Goal: Information Seeking & Learning: Learn about a topic

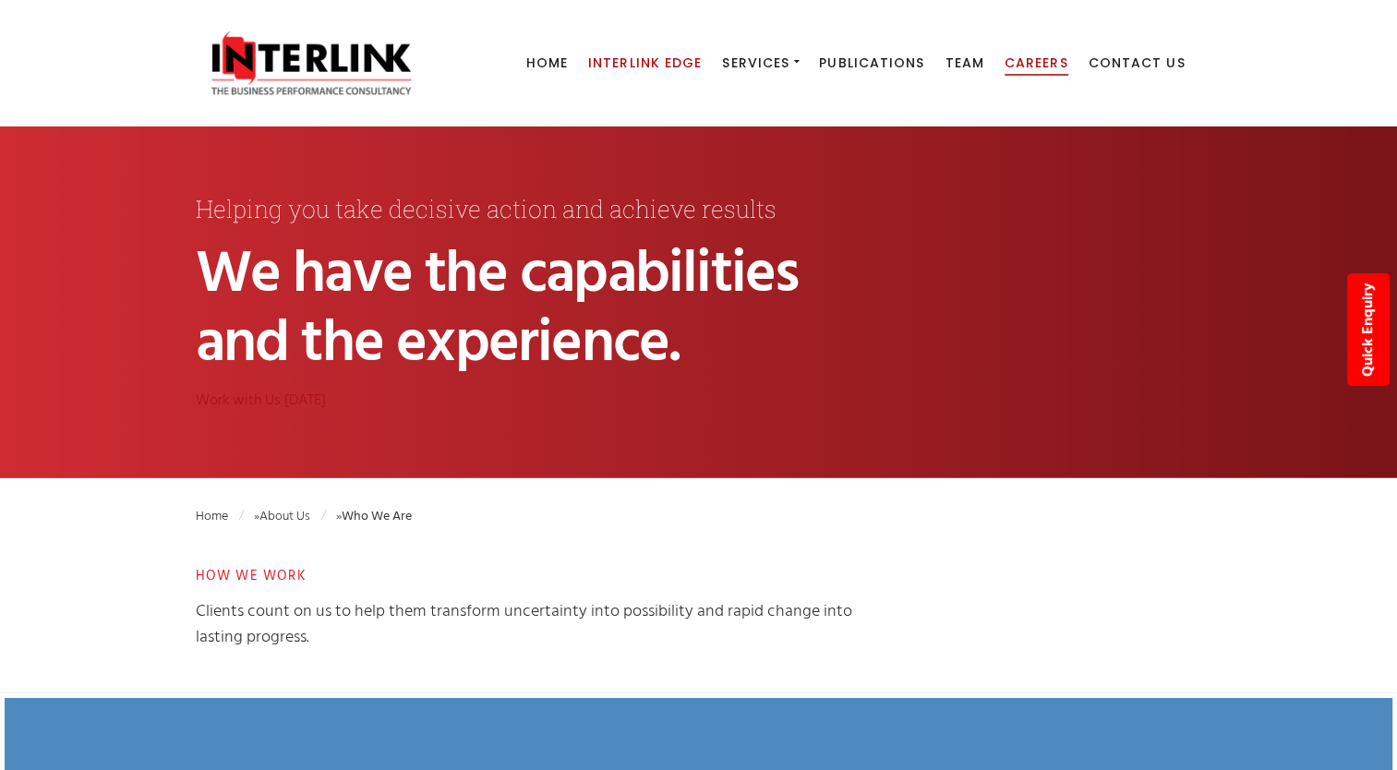
click at [1012, 72] on span "Careers" at bounding box center [1036, 63] width 64 height 18
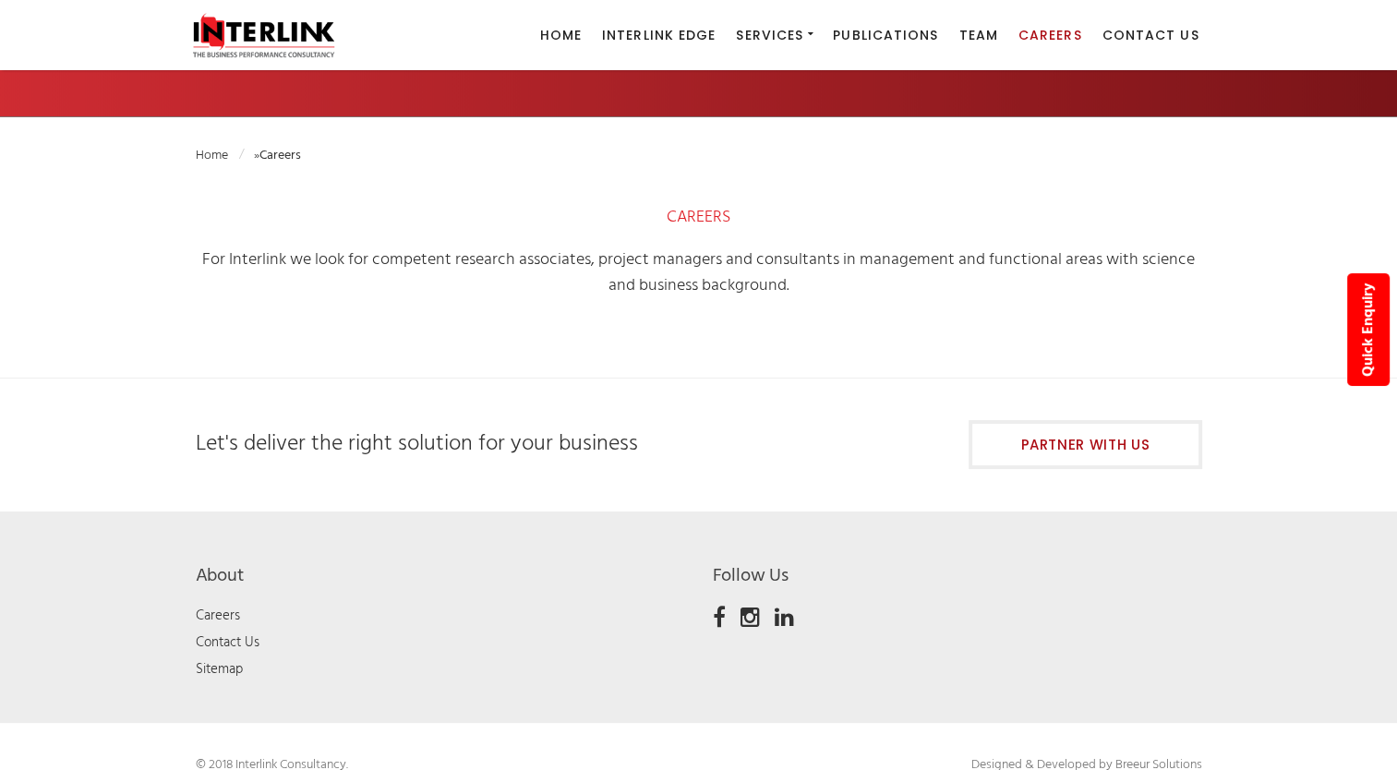
scroll to position [287, 0]
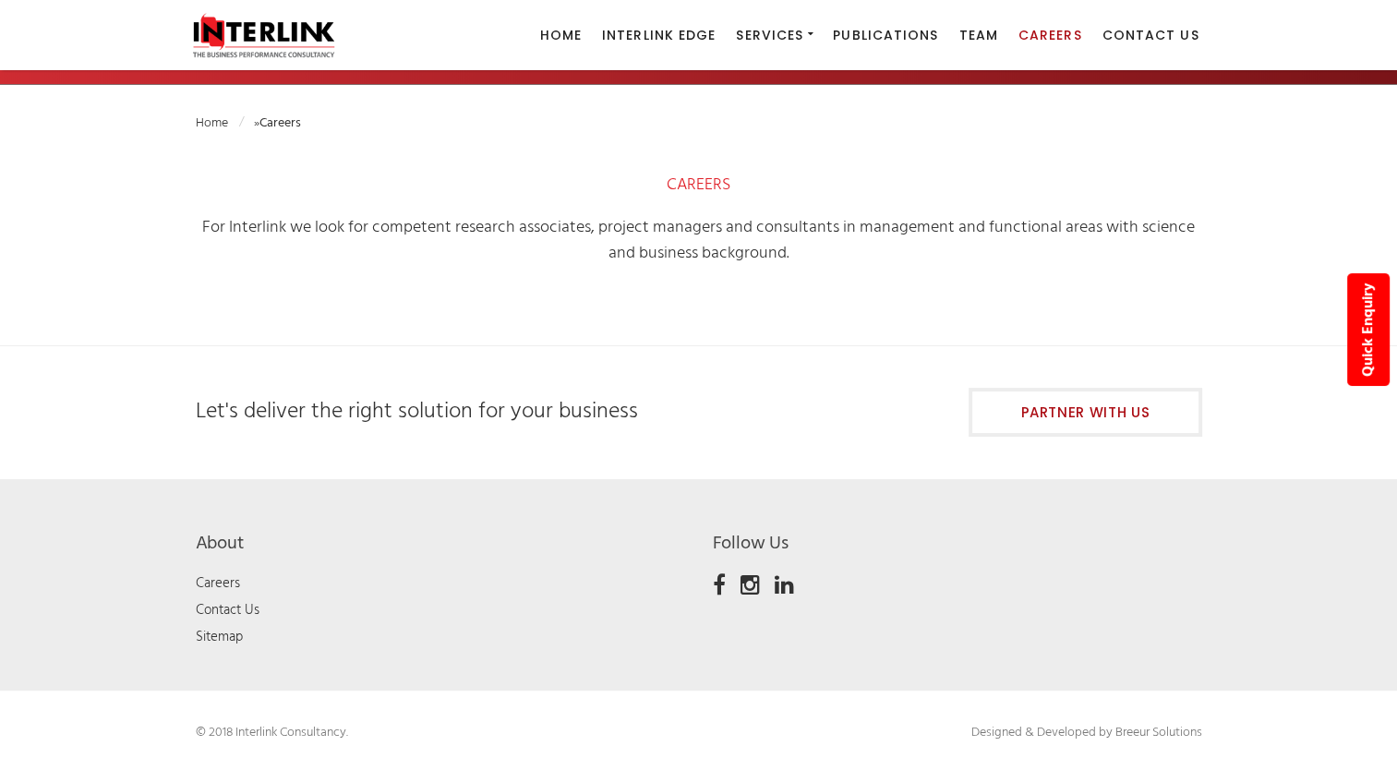
click at [700, 179] on span "CAREERS" at bounding box center [699, 185] width 64 height 27
click at [726, 240] on h5 "For Interlink we look for competent research associates, project managers and c…" at bounding box center [699, 241] width 1006 height 52
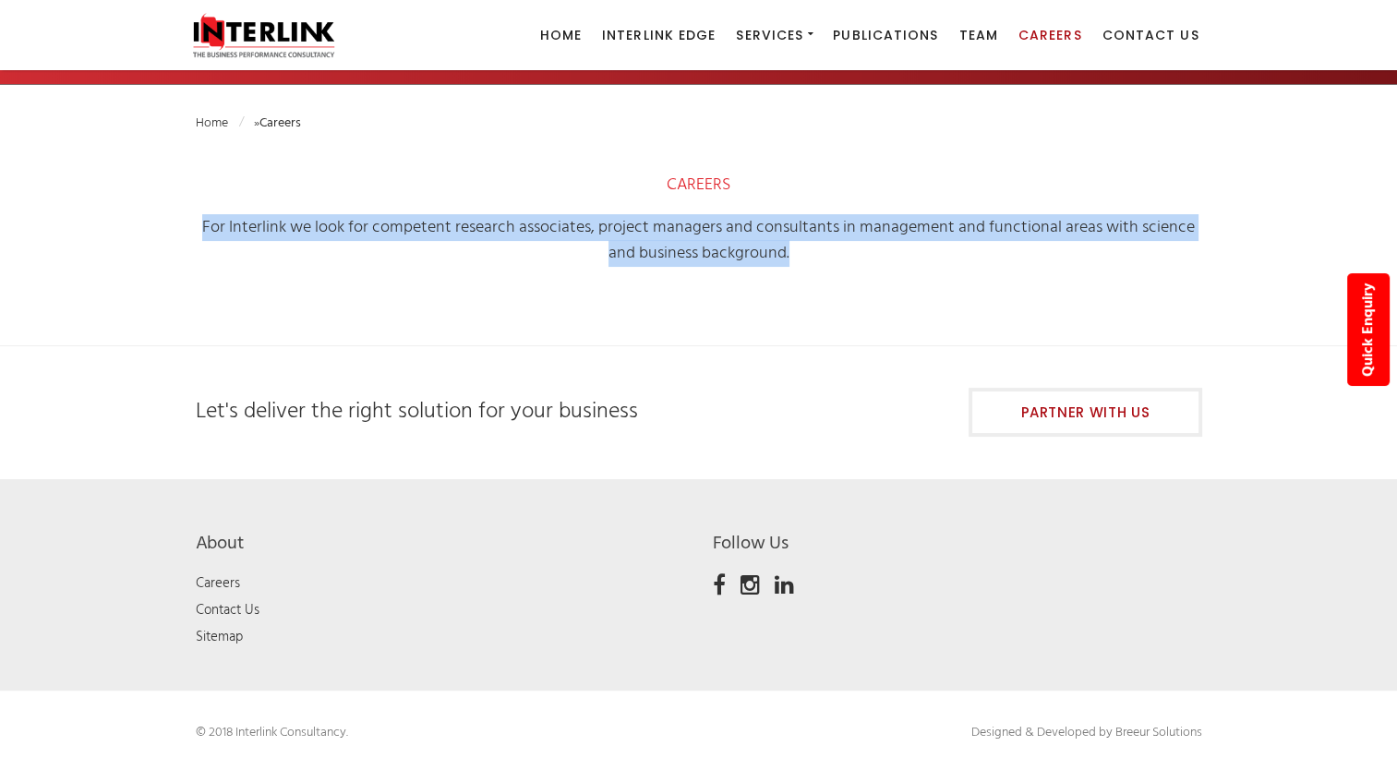
click at [726, 240] on h5 "For Interlink we look for competent research associates, project managers and c…" at bounding box center [699, 241] width 1006 height 52
drag, startPoint x: 726, startPoint y: 240, endPoint x: 643, endPoint y: 280, distance: 92.1
click at [633, 277] on div "CAREERS For Interlink we look for competent research associates, project manage…" at bounding box center [699, 236] width 1034 height 126
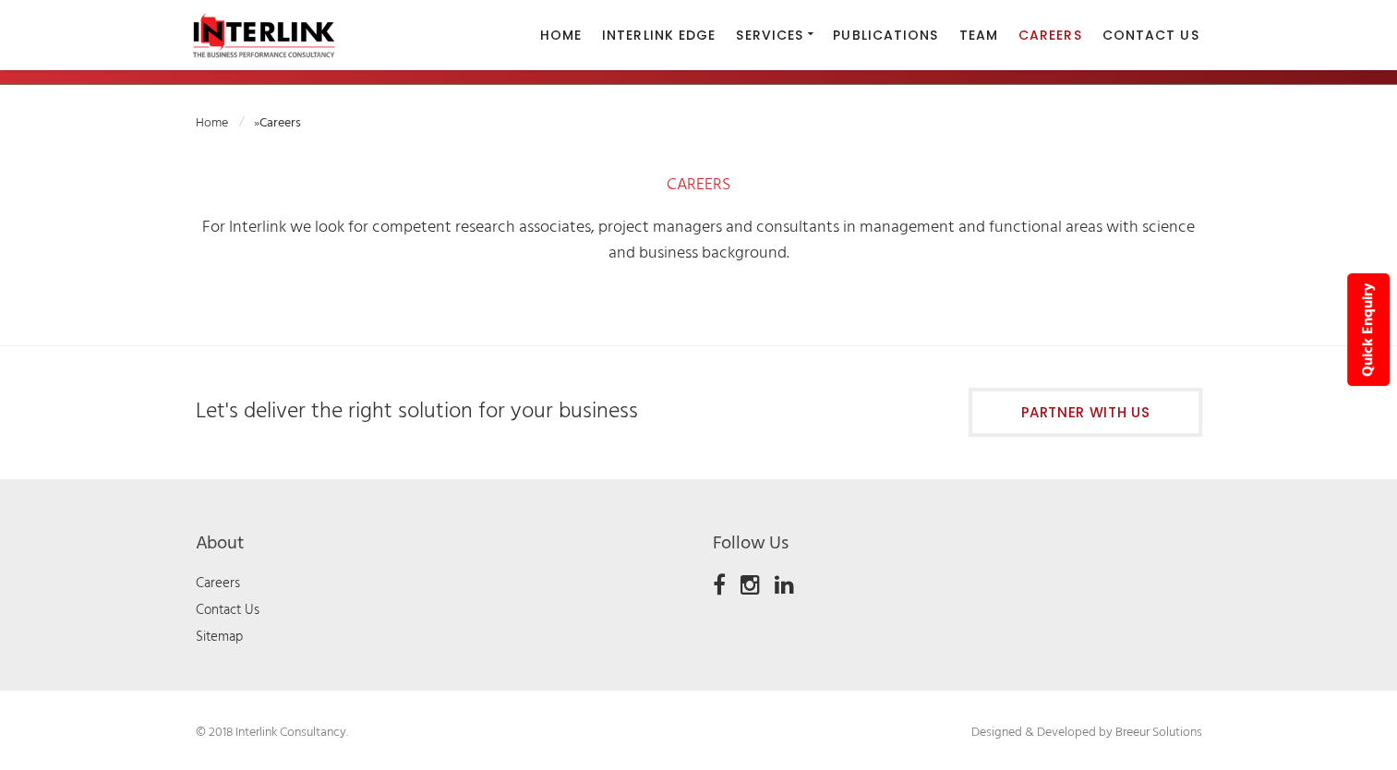
click at [640, 314] on div at bounding box center [699, 329] width 1034 height 32
click at [206, 589] on link "Careers" at bounding box center [218, 583] width 44 height 22
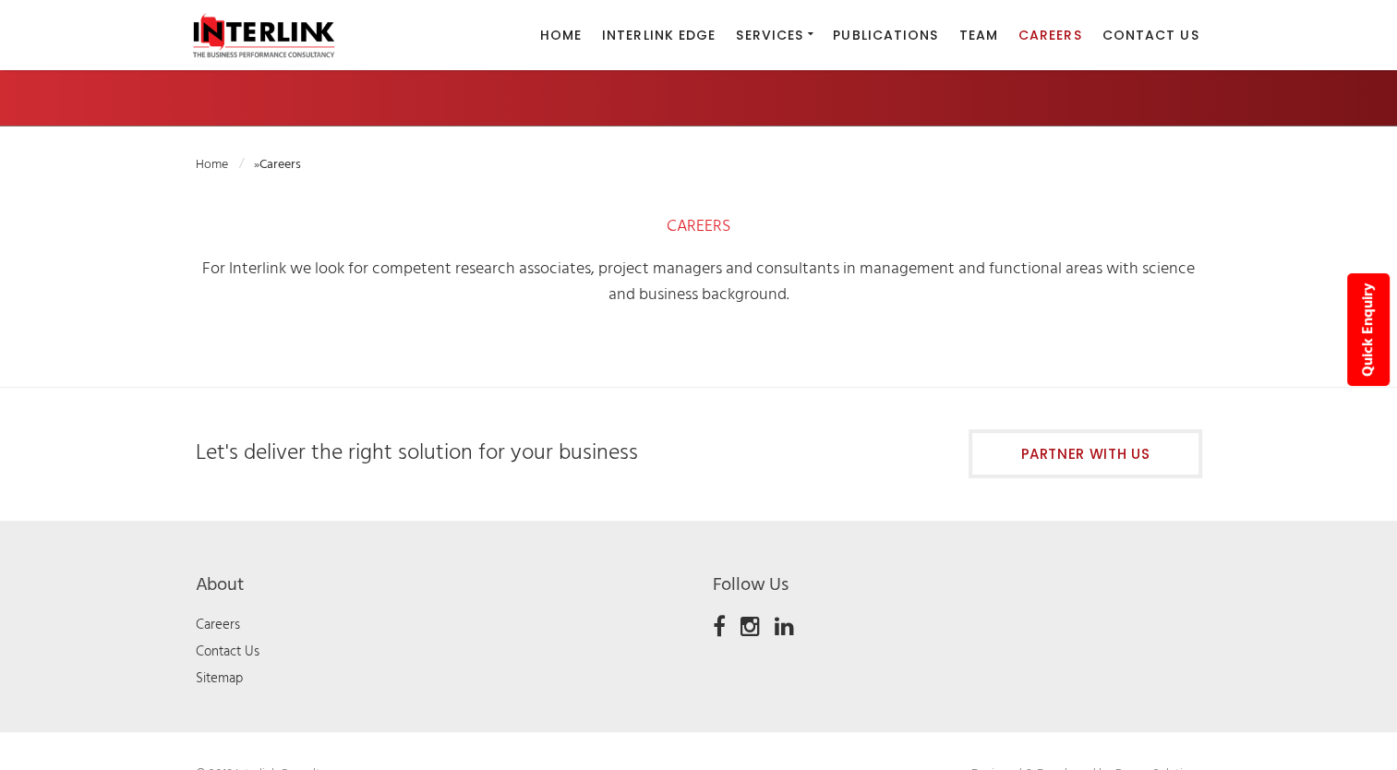
scroll to position [287, 0]
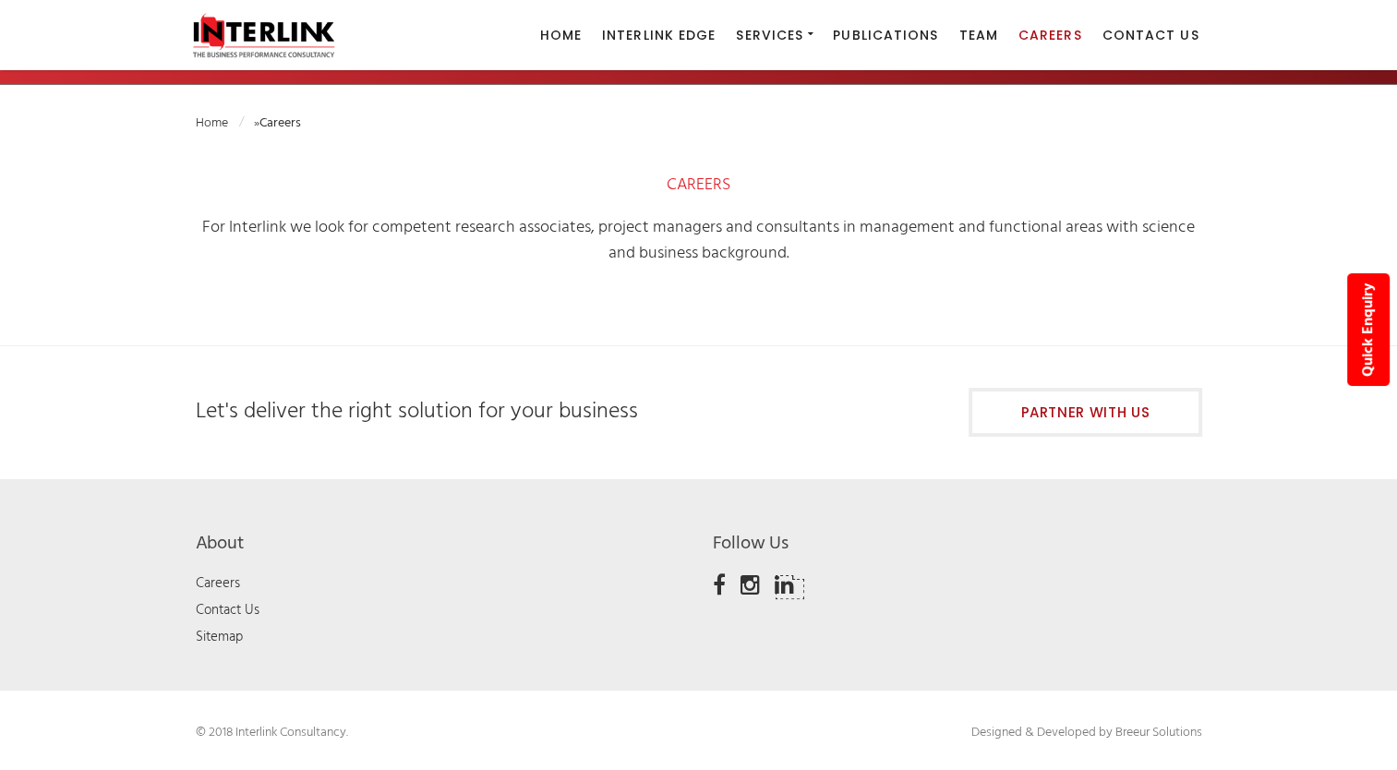
click at [775, 585] on icon at bounding box center [784, 585] width 19 height 22
